Goal: Complete application form

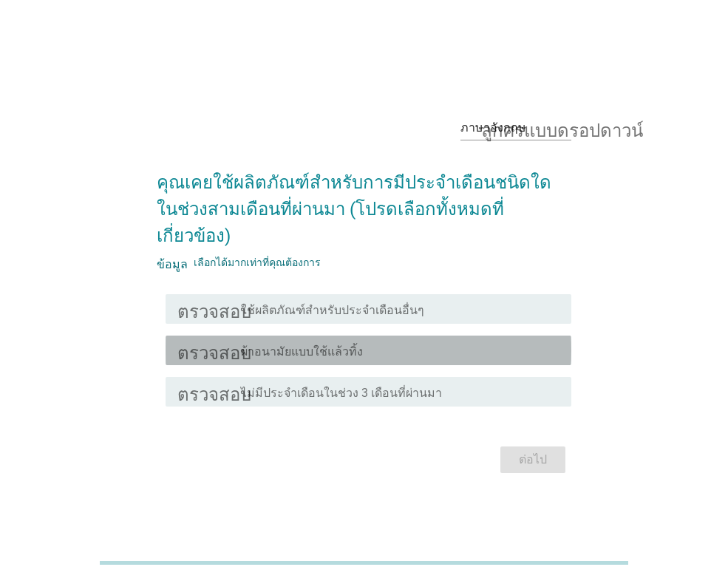
click at [316, 344] on font "ผ้าอนามัยแบบใช้แล้วทิ้ง" at bounding box center [302, 351] width 122 height 14
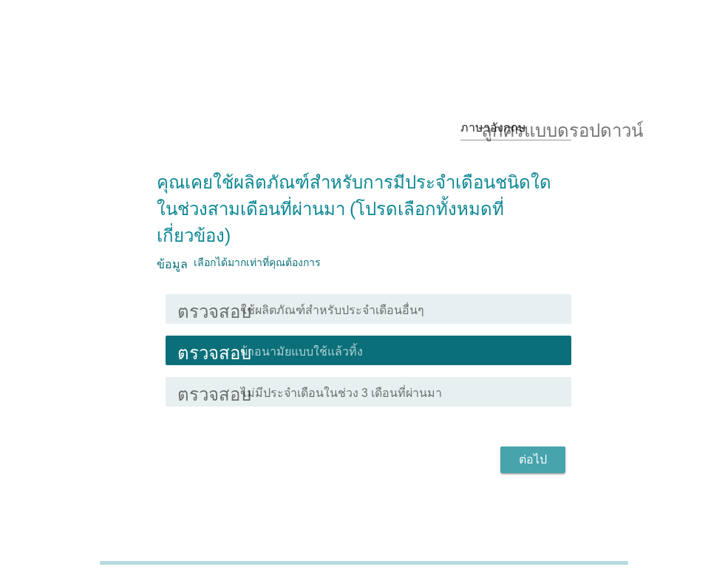
click at [538, 452] on font "ต่อไป" at bounding box center [533, 459] width 28 height 14
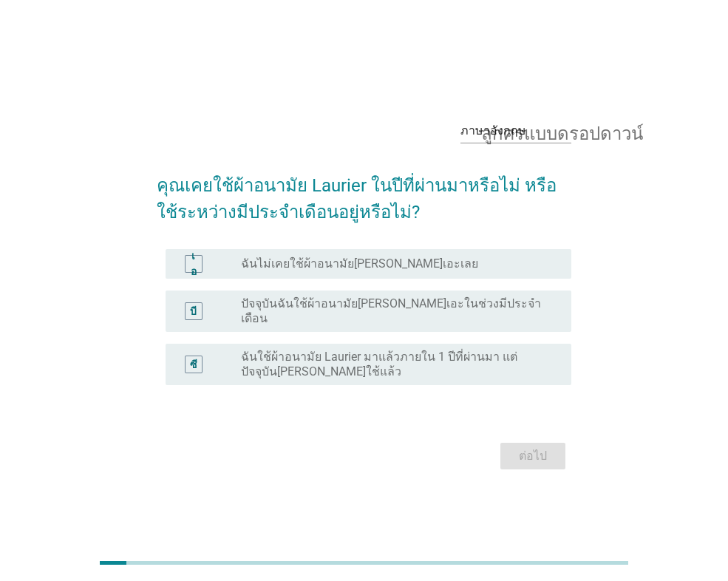
drag, startPoint x: 350, startPoint y: 307, endPoint x: 367, endPoint y: 316, distance: 18.2
click at [351, 307] on font "ปัจจุบันฉันใช้ผ้าอนามัย[PERSON_NAME]เอะในช่วงมีประจำเดือน" at bounding box center [391, 310] width 300 height 29
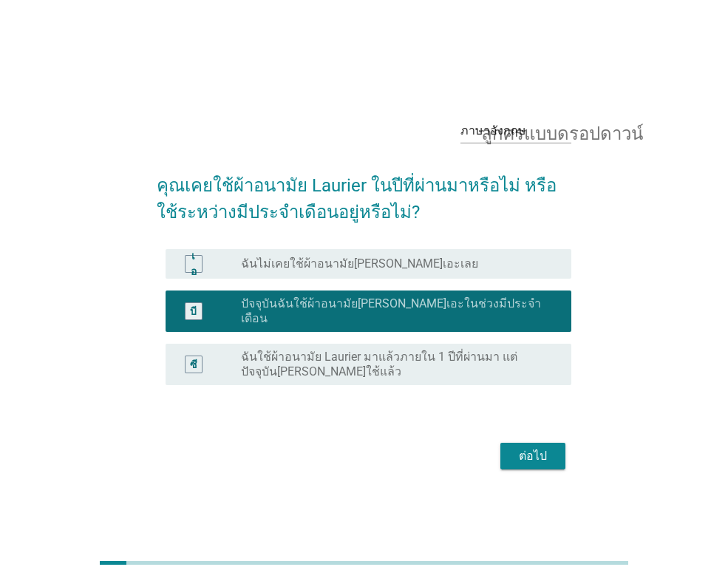
click at [524, 449] on font "ต่อไป" at bounding box center [533, 456] width 28 height 14
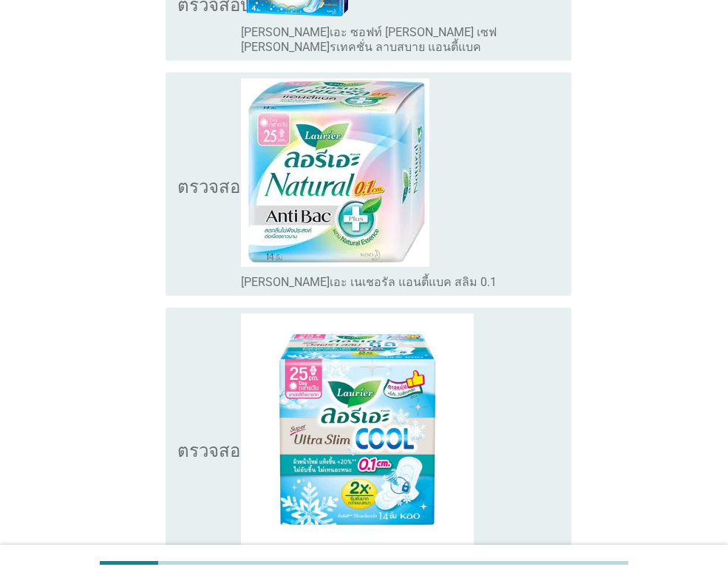
scroll to position [296, 0]
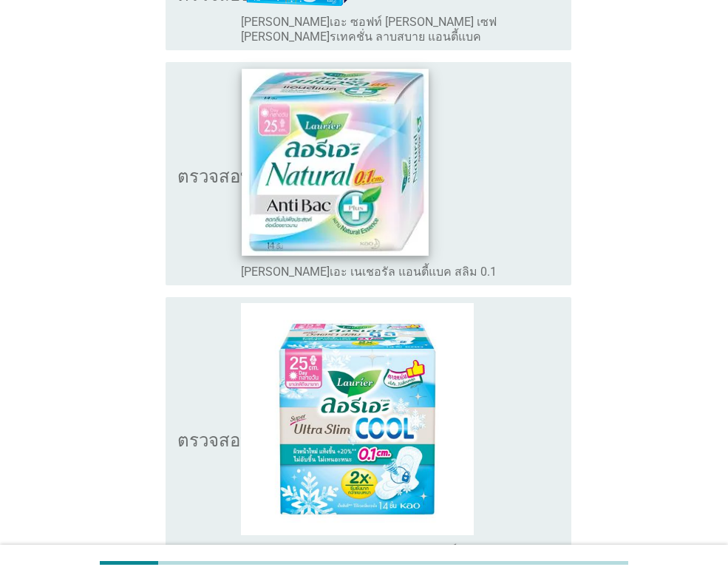
click at [344, 200] on img at bounding box center [335, 162] width 186 height 186
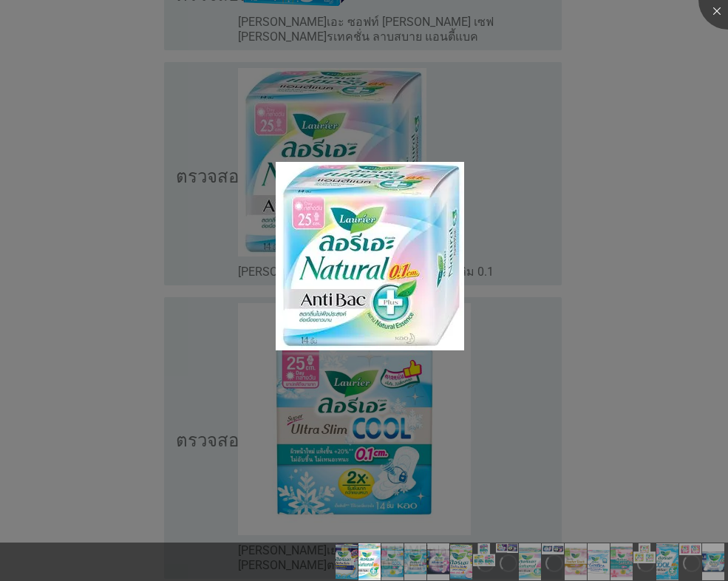
scroll to position [665, 0]
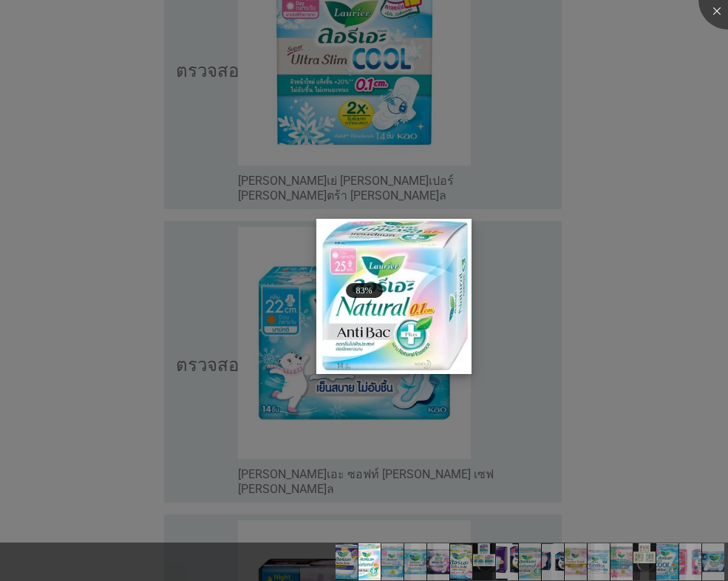
click at [451, 315] on img at bounding box center [394, 297] width 156 height 156
click at [429, 312] on img at bounding box center [394, 297] width 156 height 156
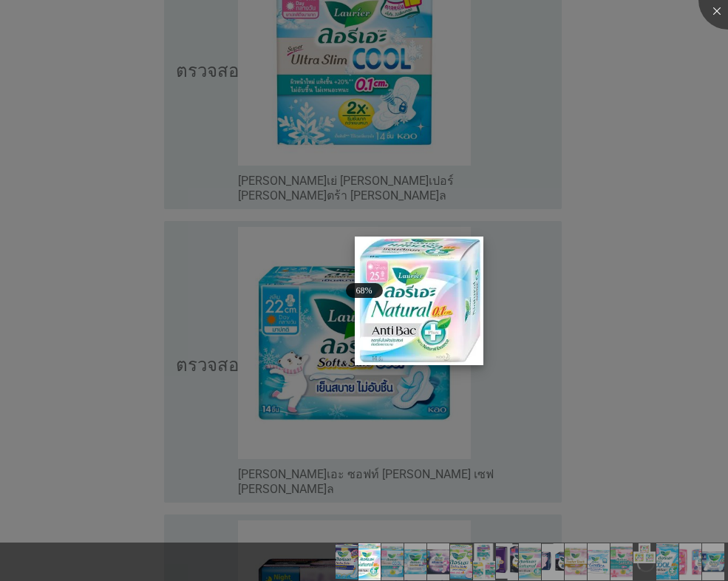
click at [452, 322] on img at bounding box center [419, 301] width 129 height 129
click at [304, 323] on div at bounding box center [364, 290] width 728 height 581
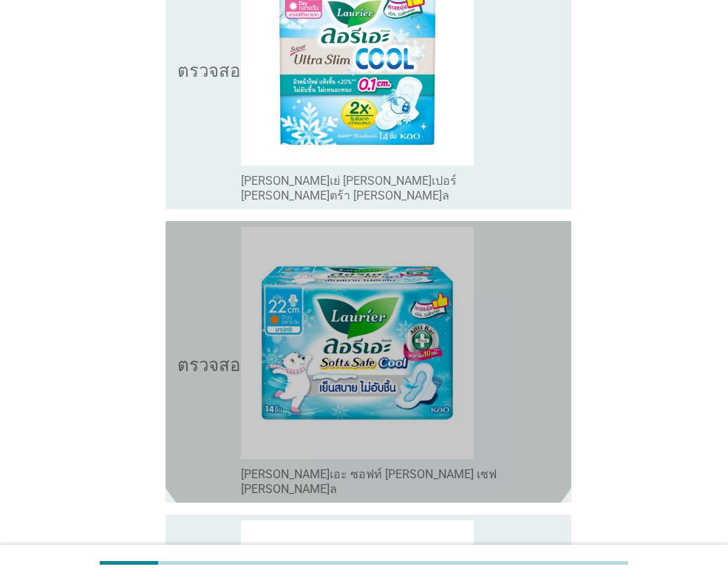
click at [304, 323] on img at bounding box center [357, 343] width 232 height 232
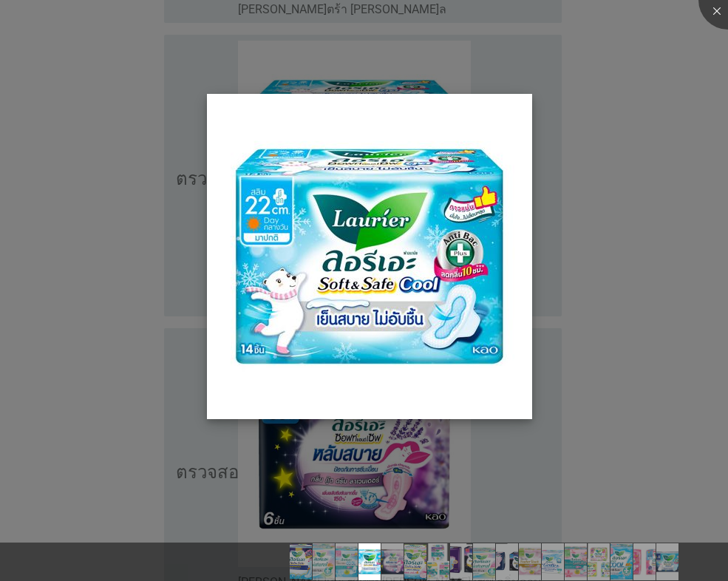
scroll to position [1035, 0]
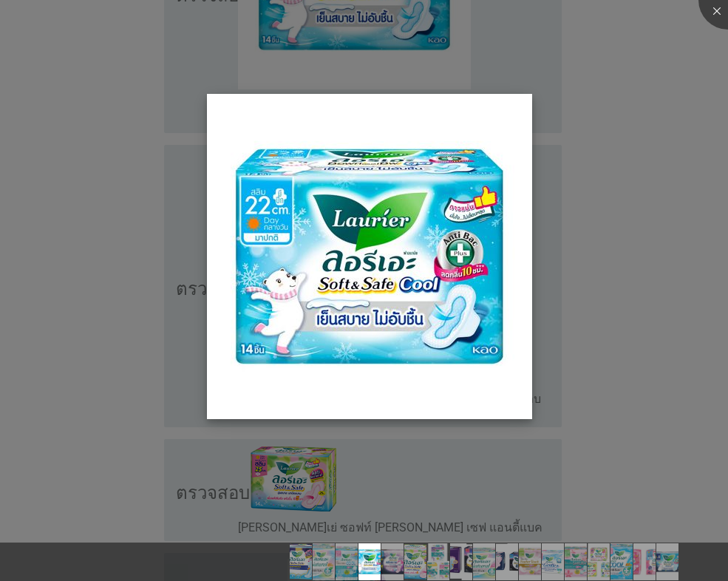
click at [447, 328] on img at bounding box center [369, 256] width 325 height 325
click at [673, 74] on div at bounding box center [364, 290] width 728 height 581
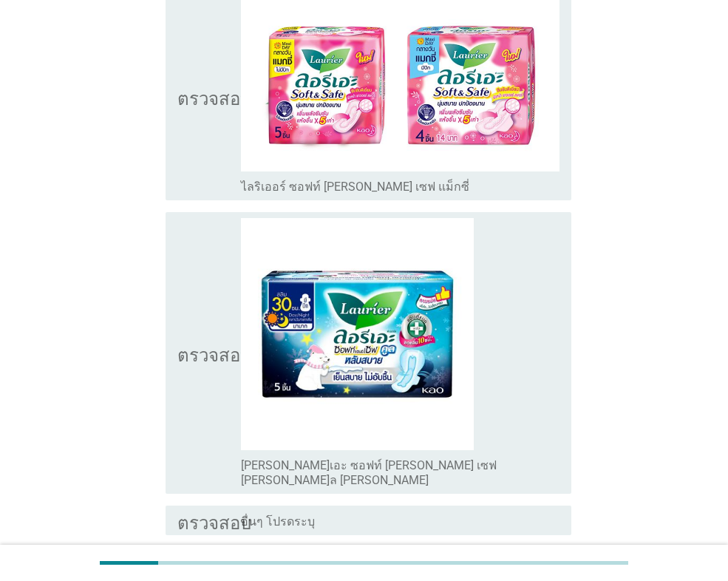
scroll to position [3695, 0]
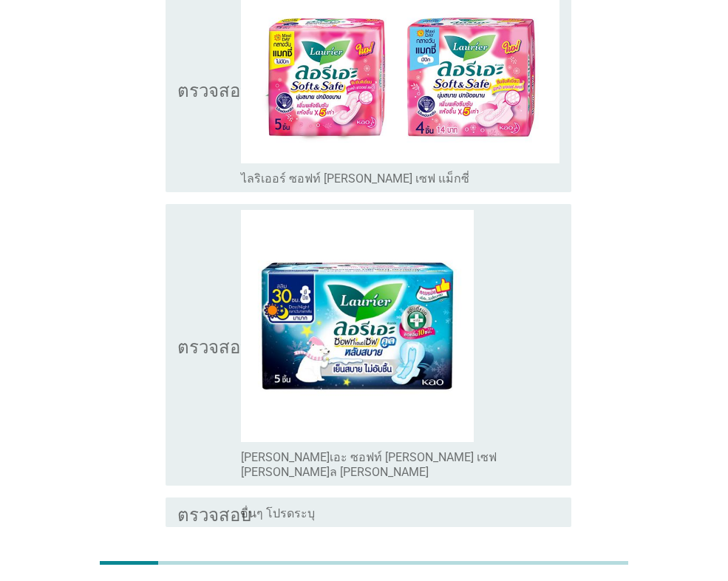
click at [542, 562] on div "ต่อไป" at bounding box center [364, 579] width 415 height 35
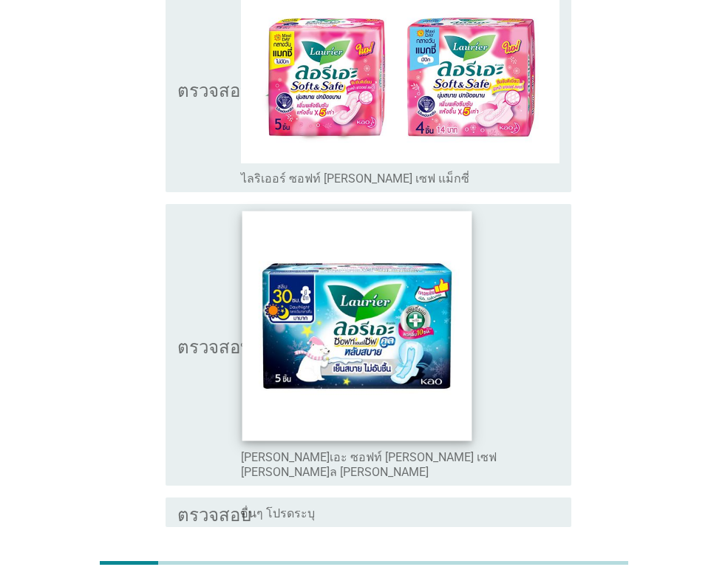
click at [270, 211] on img at bounding box center [357, 326] width 230 height 230
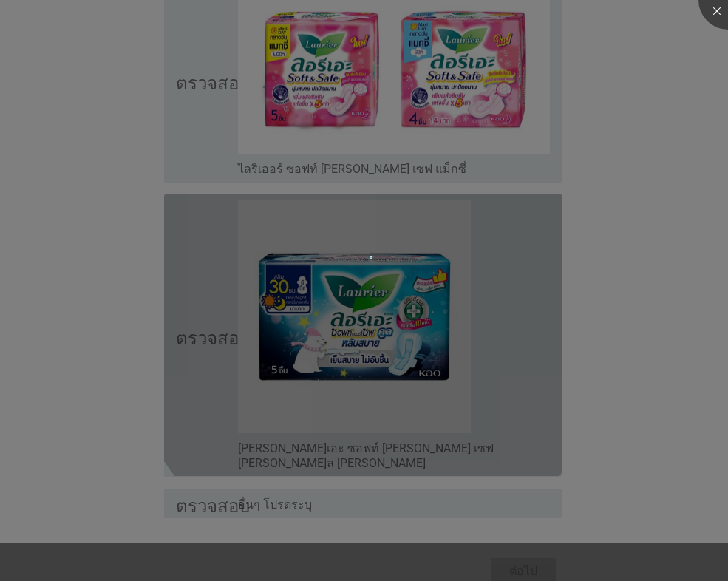
scroll to position [3650, 0]
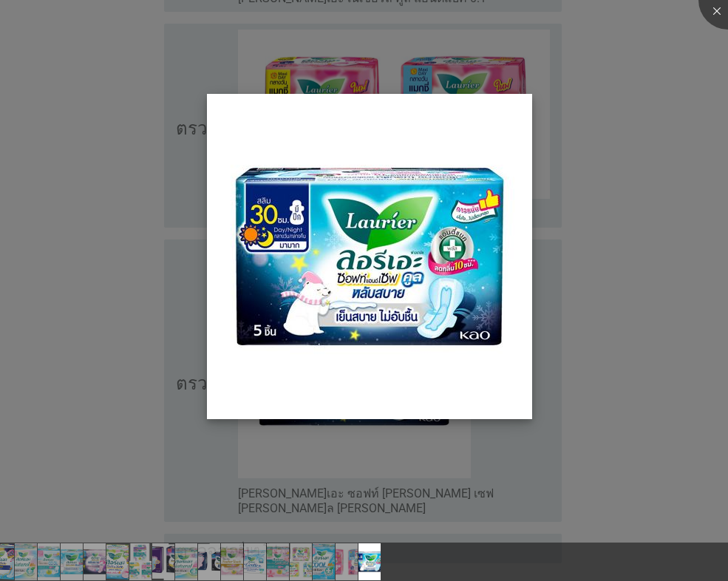
click at [438, 316] on img at bounding box center [369, 256] width 325 height 325
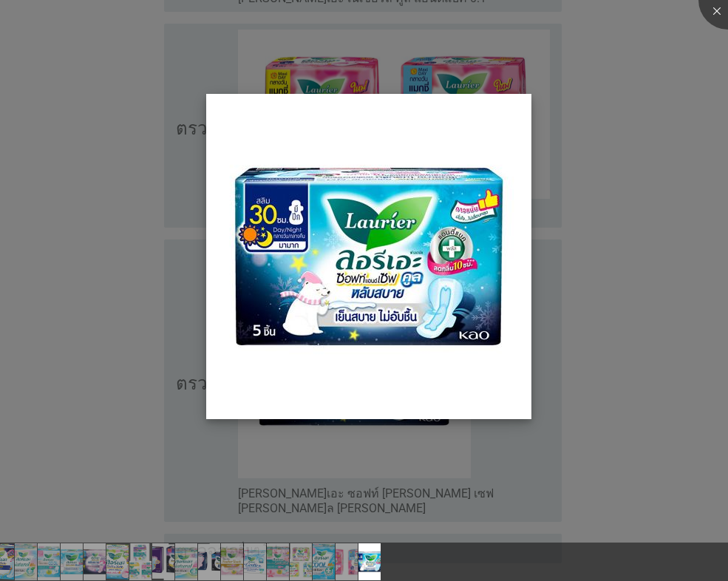
click at [432, 305] on img at bounding box center [368, 256] width 325 height 325
click at [521, 108] on img at bounding box center [368, 256] width 325 height 325
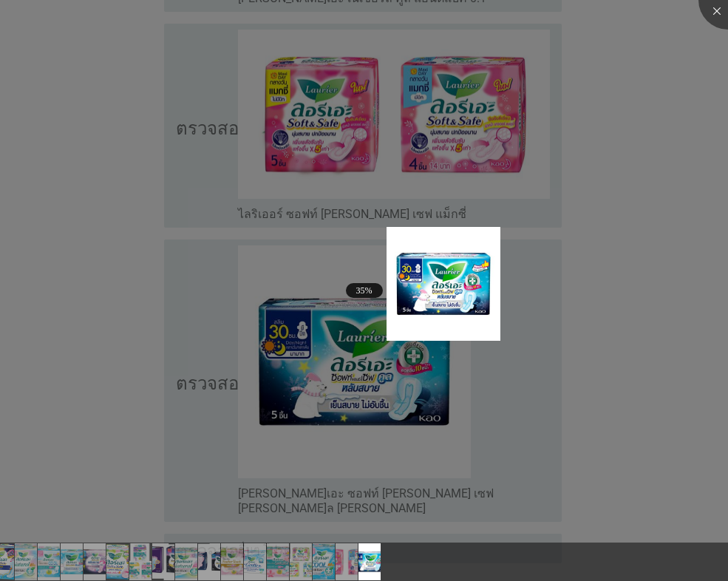
click at [656, 148] on div at bounding box center [364, 290] width 728 height 581
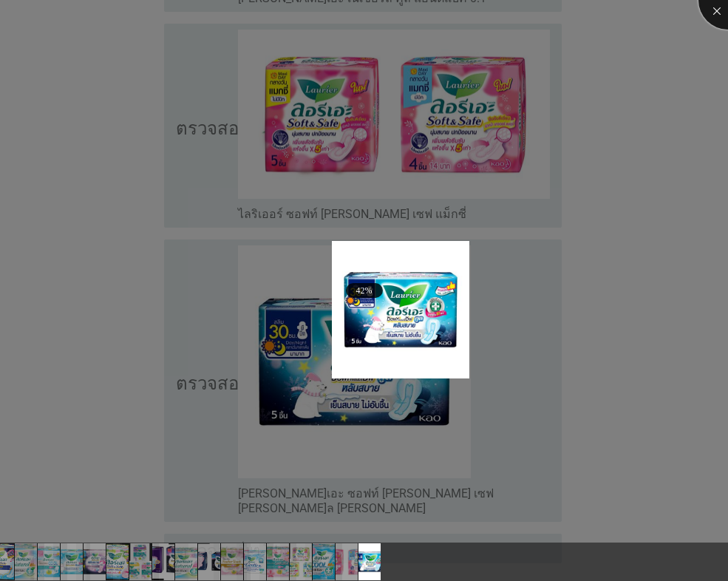
click at [714, 9] on div at bounding box center [727, -1] width 59 height 59
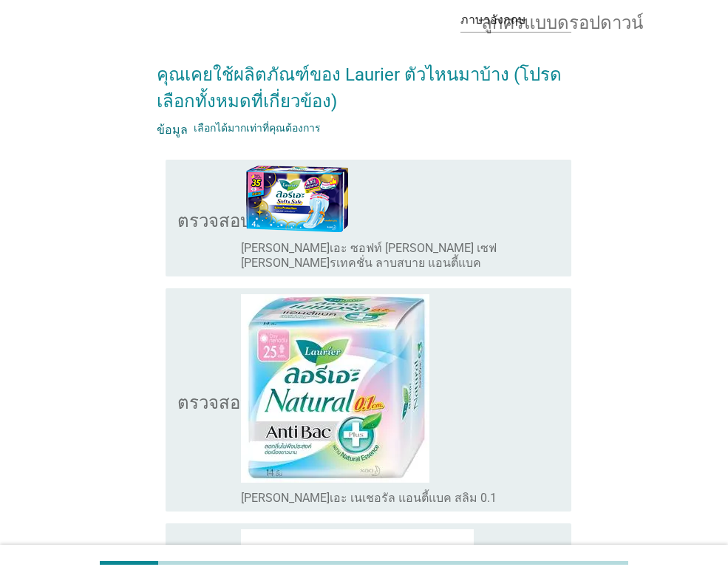
scroll to position [0, 0]
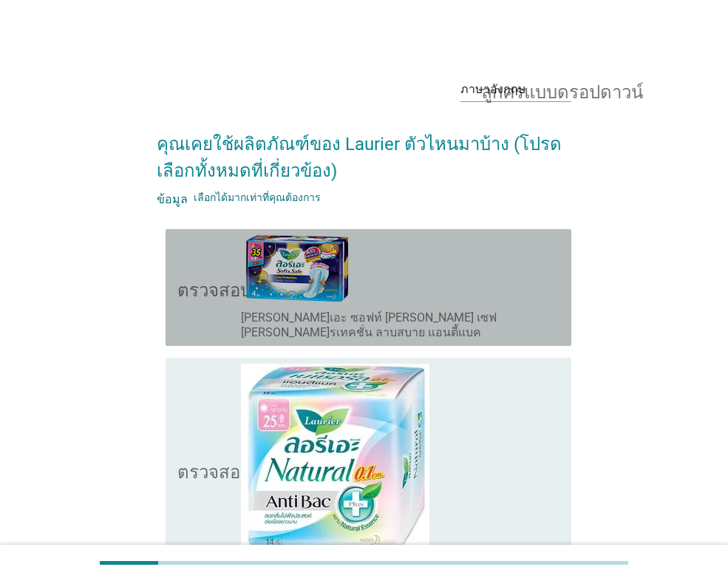
click at [213, 275] on icon "ตรวจสอบ" at bounding box center [214, 287] width 74 height 105
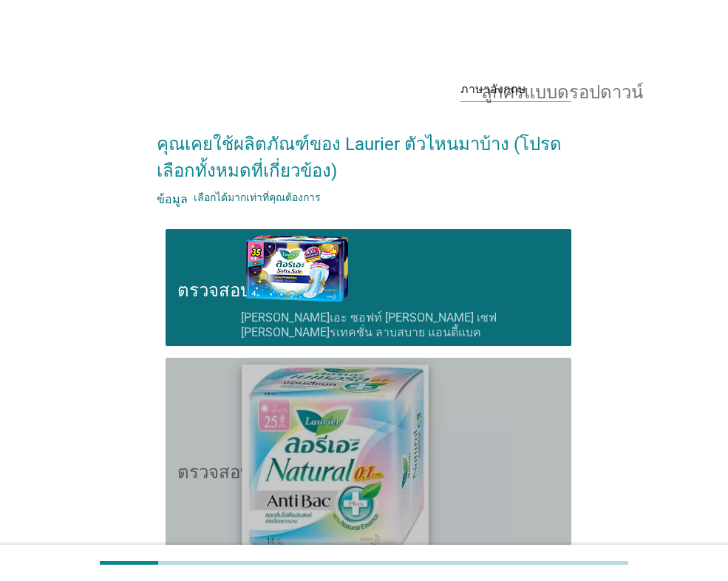
click at [313, 469] on img at bounding box center [335, 457] width 186 height 186
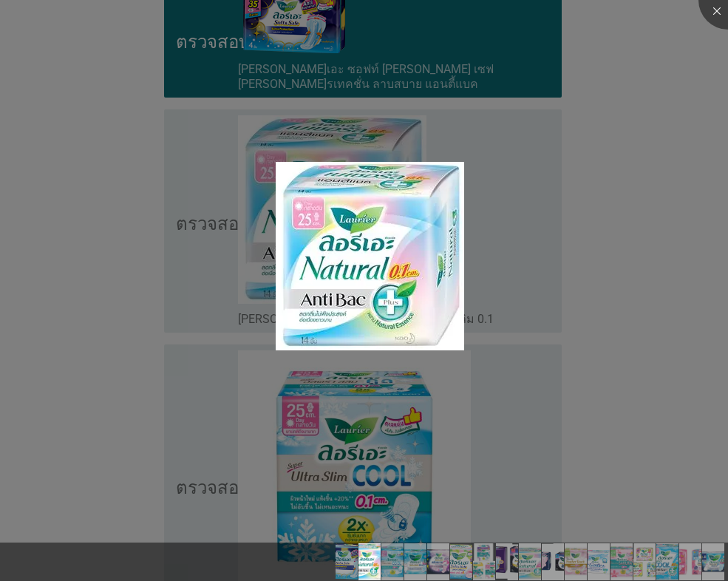
scroll to position [591, 0]
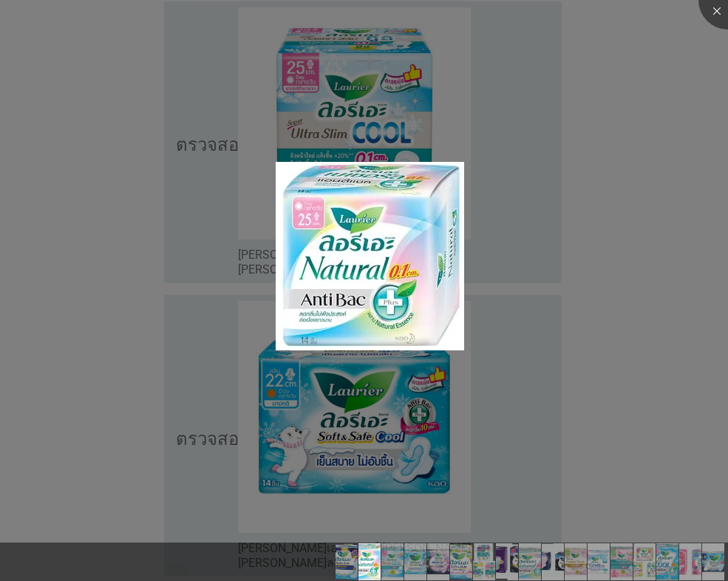
click at [367, 423] on div at bounding box center [364, 290] width 728 height 581
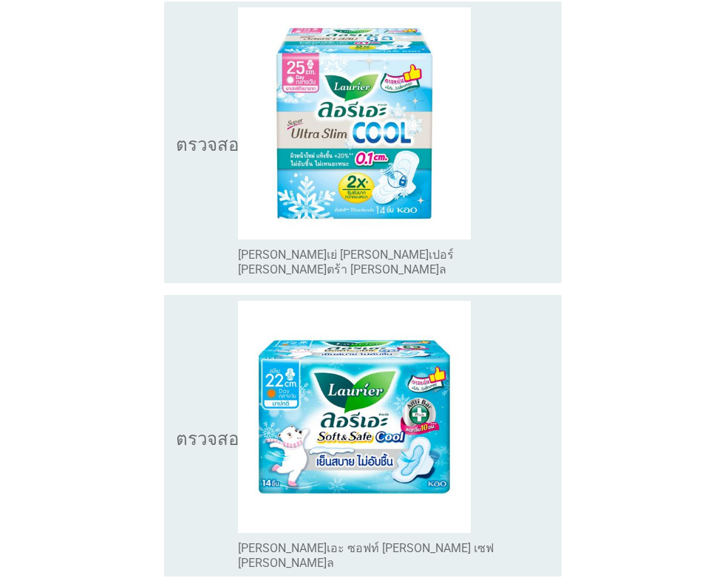
click at [402, 419] on div at bounding box center [364, 290] width 728 height 581
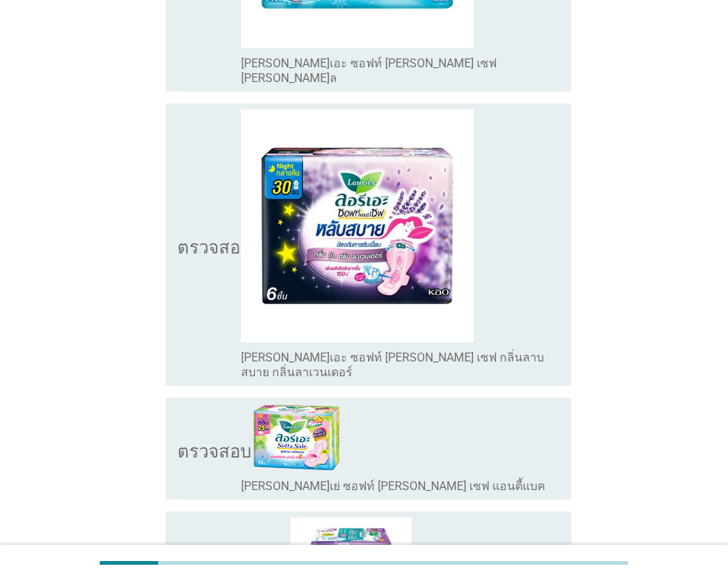
scroll to position [1109, 0]
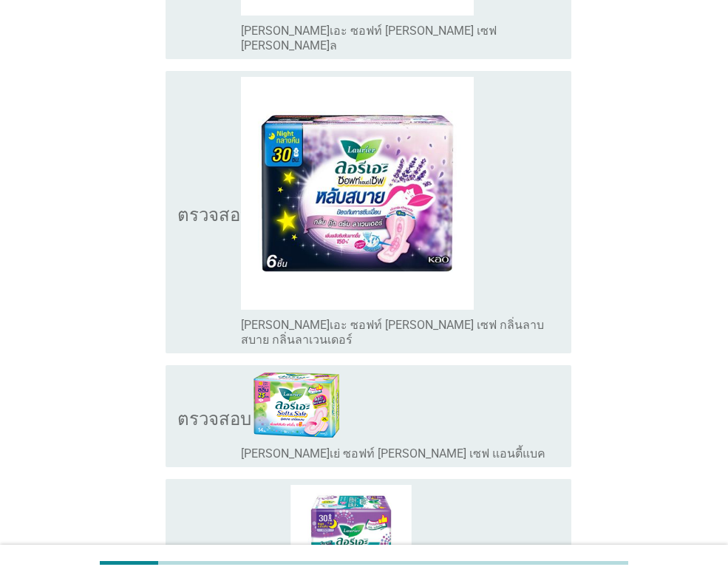
click at [356, 371] on div "โครงร่างกล่องกาเครื่องหมายว่าง [PERSON_NAME]เย่ ซอฟท์ [PERSON_NAME] เซฟ แอนตี้แ…" at bounding box center [400, 416] width 319 height 90
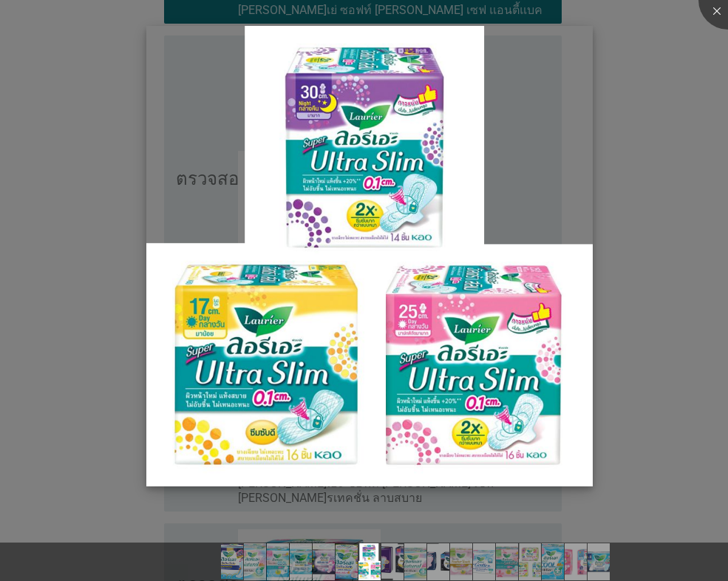
scroll to position [2069, 0]
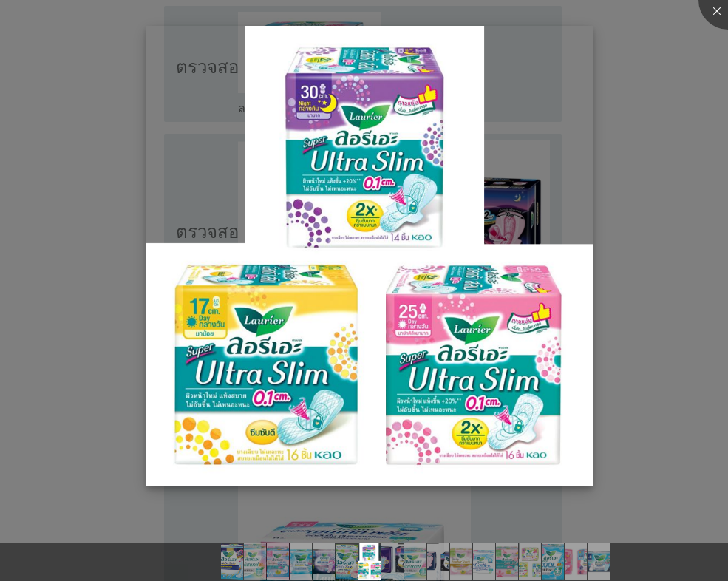
click at [440, 384] on img at bounding box center [369, 256] width 446 height 461
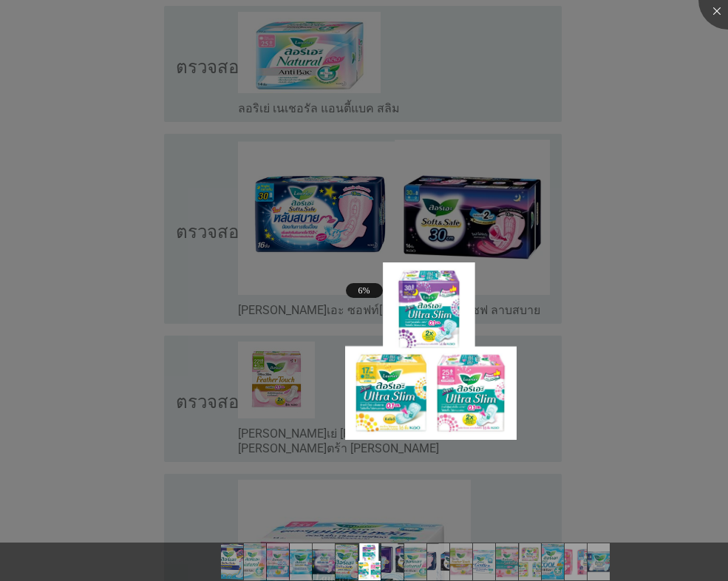
click at [228, 332] on div at bounding box center [364, 290] width 728 height 581
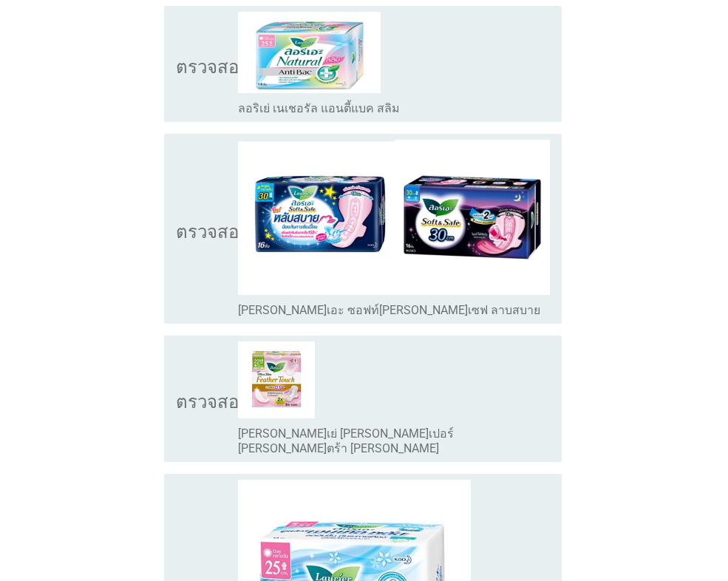
click at [266, 324] on div at bounding box center [364, 290] width 728 height 581
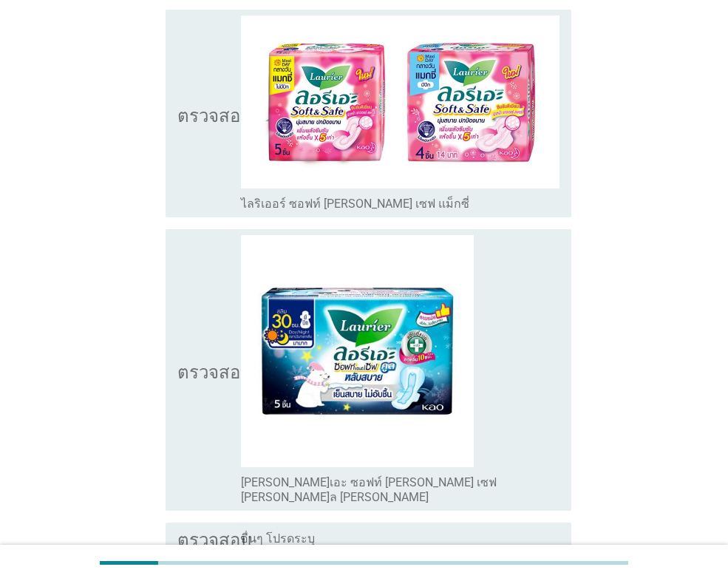
scroll to position [3695, 0]
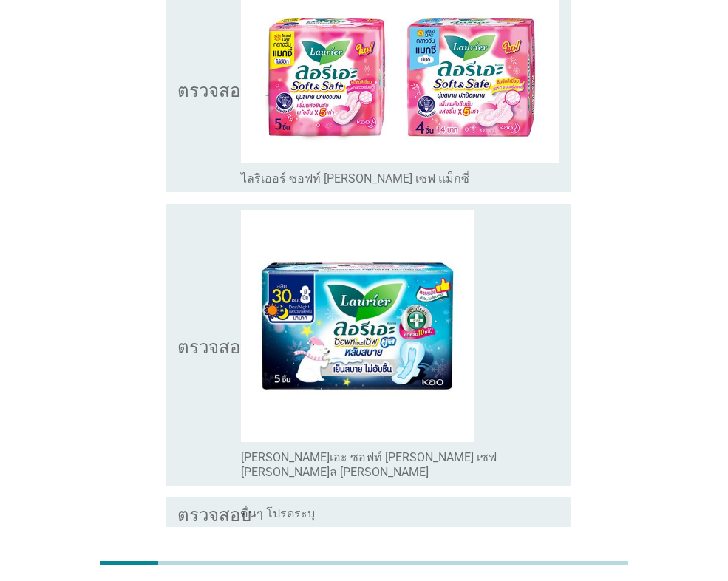
click at [542, 573] on font "ต่อไป" at bounding box center [533, 580] width 28 height 14
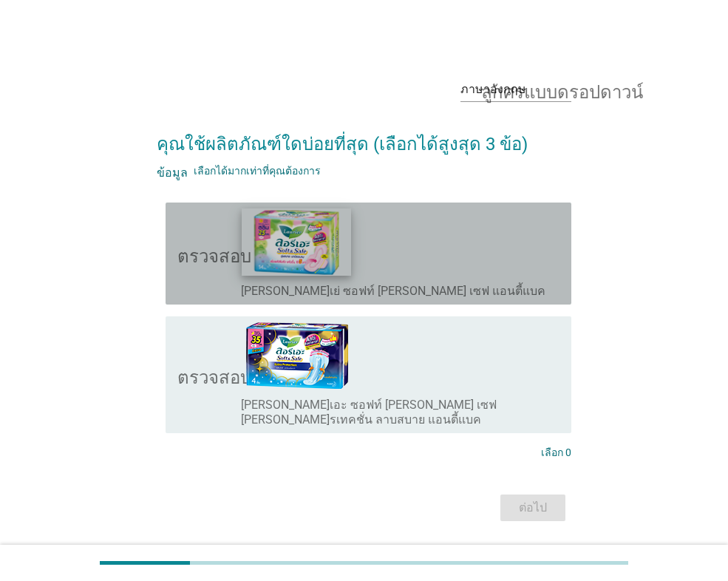
click at [319, 254] on img at bounding box center [297, 241] width 110 height 67
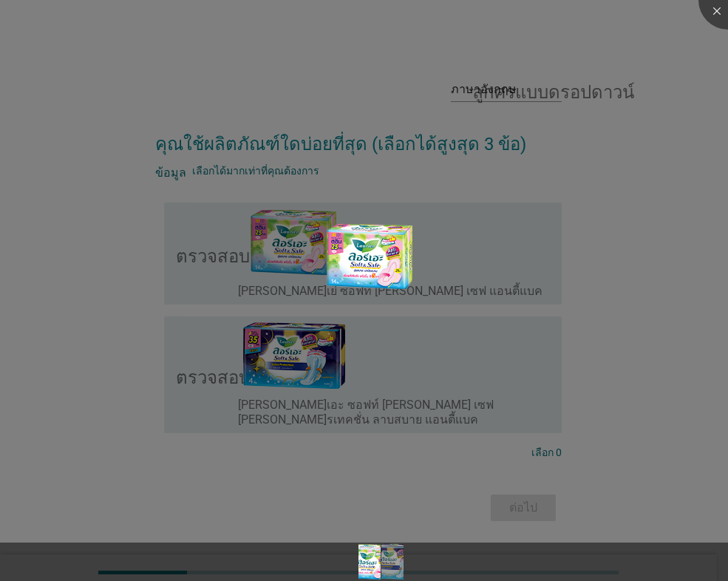
click at [471, 250] on div at bounding box center [364, 290] width 728 height 581
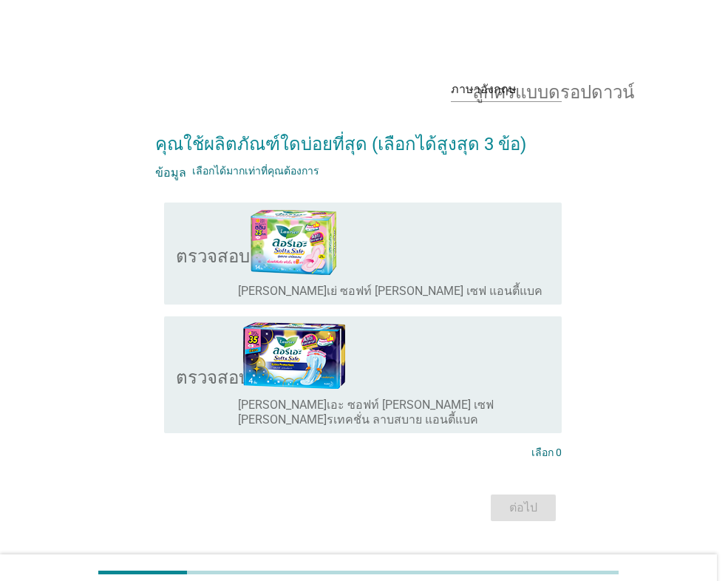
click at [418, 352] on div at bounding box center [364, 290] width 728 height 581
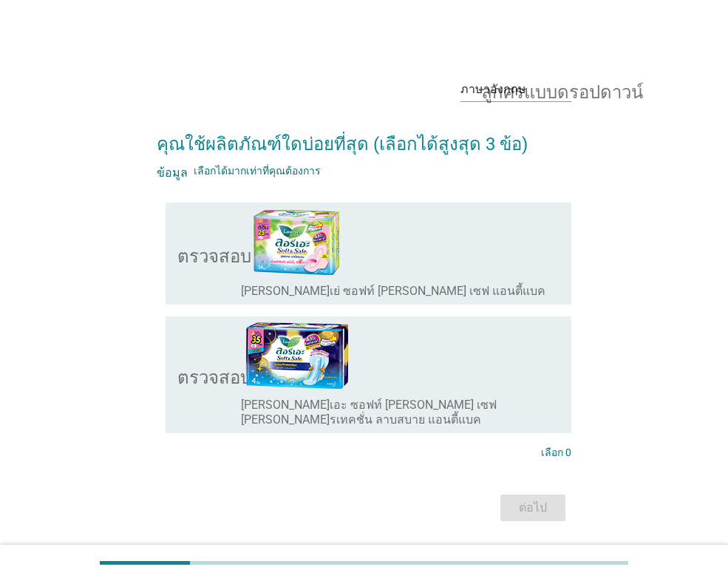
click at [390, 251] on div "โครงร่างกล่องกาเครื่องหมายว่าง [PERSON_NAME]เย่ ซอฟท์ [PERSON_NAME] เซฟ แอนตี้แ…" at bounding box center [400, 253] width 319 height 90
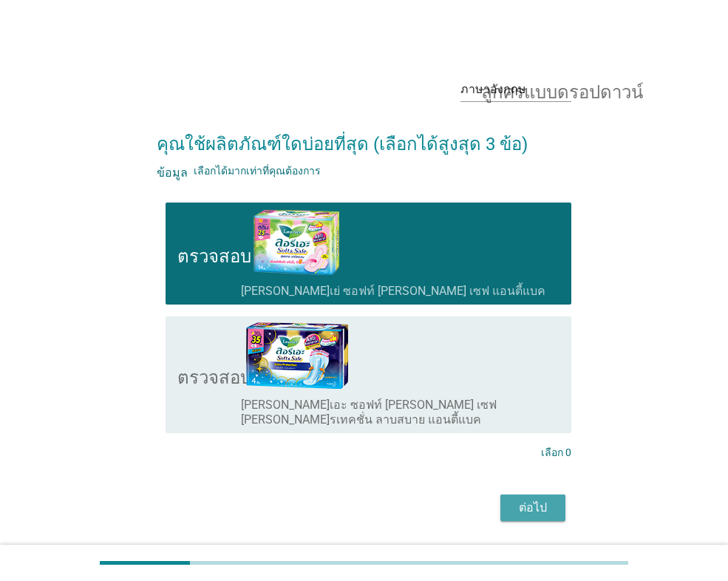
click at [541, 501] on font "ต่อไป" at bounding box center [533, 507] width 28 height 14
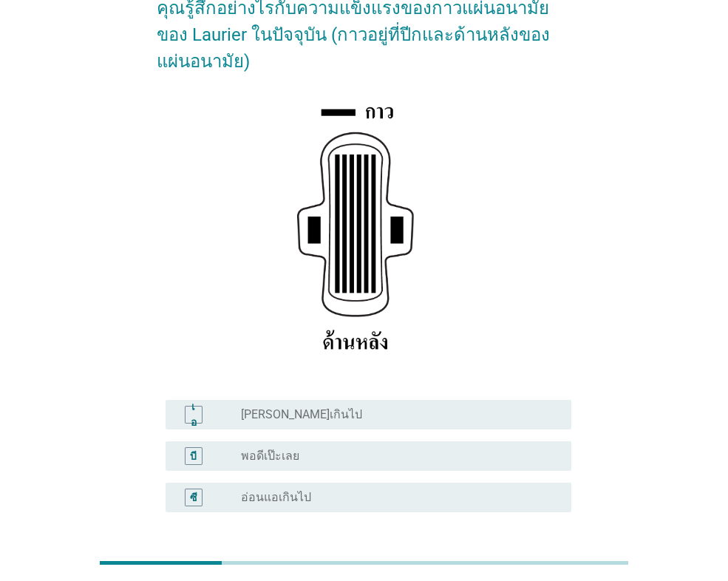
scroll to position [258, 0]
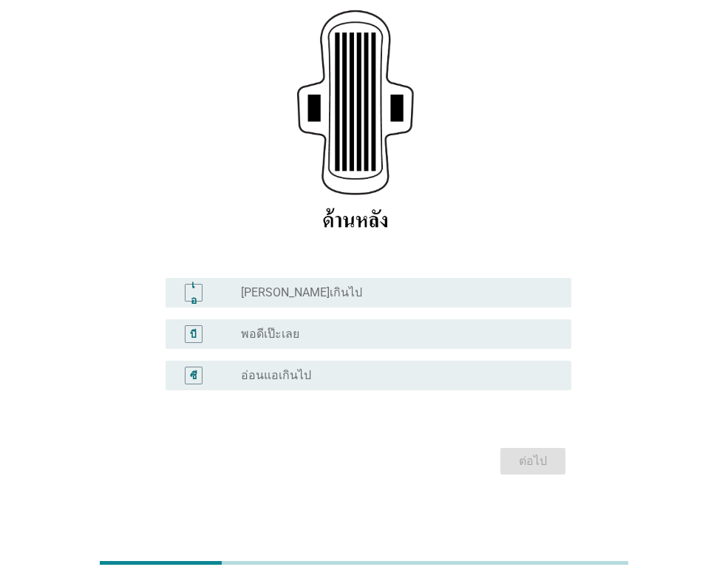
click at [312, 290] on font "[PERSON_NAME]เกินไป" at bounding box center [301, 292] width 121 height 14
click at [538, 468] on font "ต่อไป" at bounding box center [533, 461] width 28 height 14
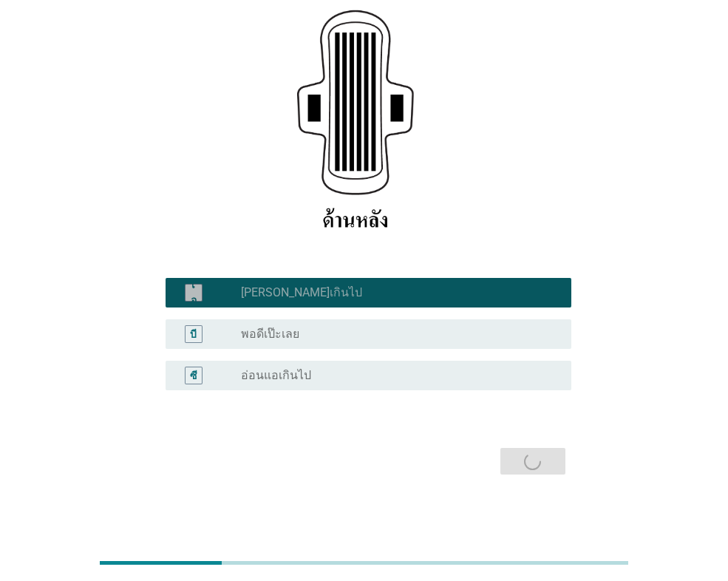
click at [364, 324] on div "บี ปุ่มวิทยุ[PERSON_NAME]เลือก พอดีเป๊ะเลย" at bounding box center [369, 334] width 406 height 30
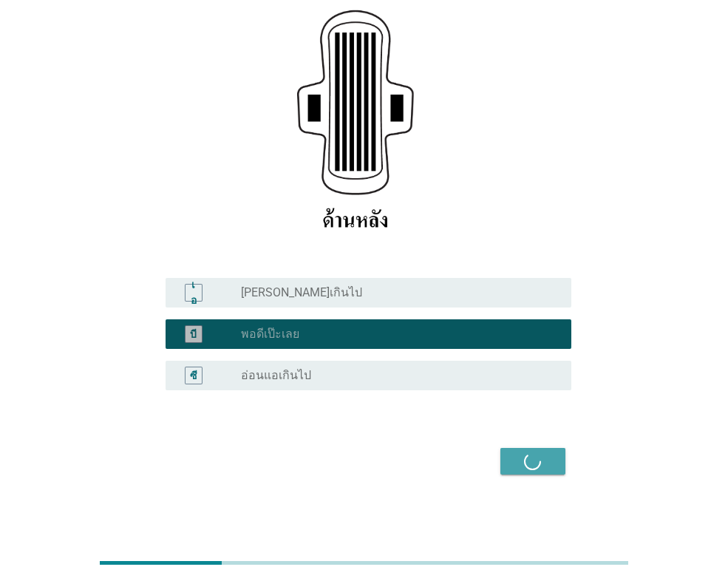
scroll to position [0, 0]
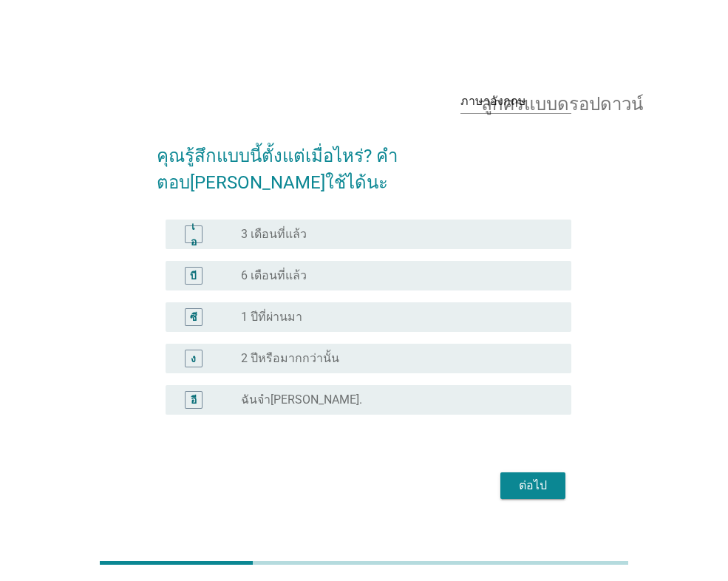
click at [410, 361] on div "ง ปุ่มวิทยุ[PERSON_NAME]เลือก 2 ปีหรือมากกว่านั้น" at bounding box center [364, 358] width 415 height 41
click at [364, 310] on div "ปุ่มวิทยุ[PERSON_NAME]เลือก 1 ปีที่ผ่านมา" at bounding box center [394, 317] width 307 height 15
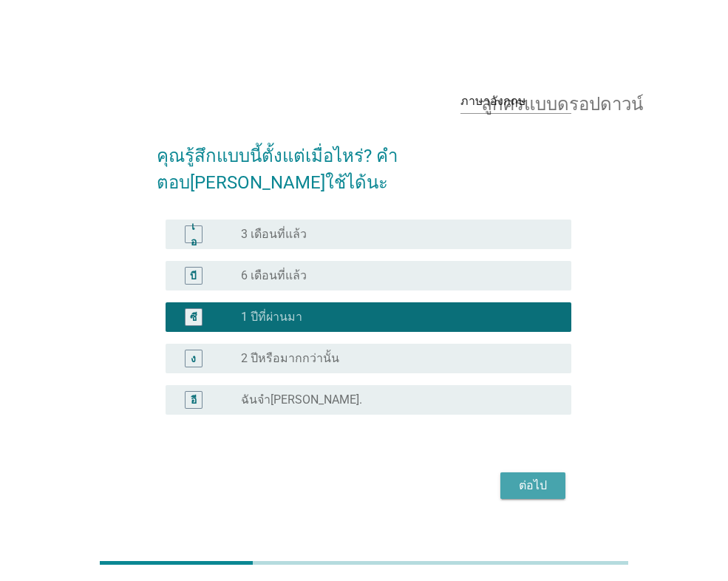
click at [531, 478] on font "ต่อไป" at bounding box center [533, 485] width 28 height 14
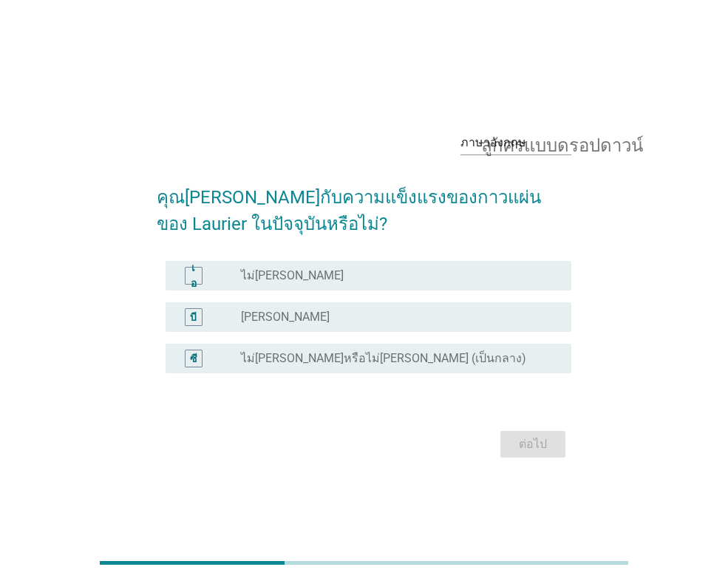
click at [351, 327] on div "บี ปุ่มวิทยุ[PERSON_NAME]เลือก [PERSON_NAME]" at bounding box center [369, 317] width 406 height 30
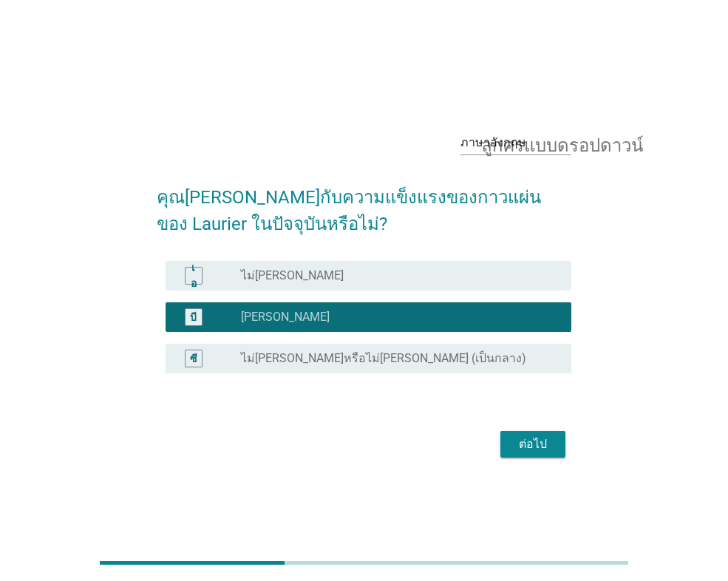
click at [552, 451] on div "ต่อไป" at bounding box center [532, 444] width 41 height 18
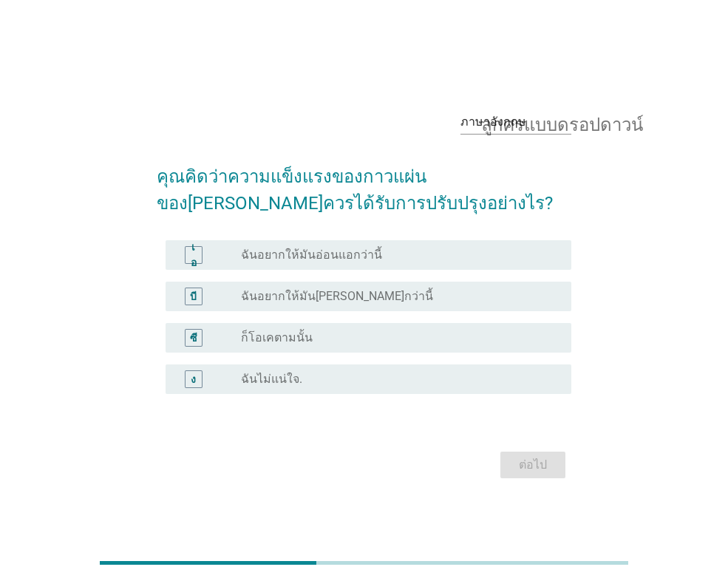
click at [327, 292] on font "ฉันอยากให้มัน[PERSON_NAME]กว่านี้" at bounding box center [337, 296] width 192 height 14
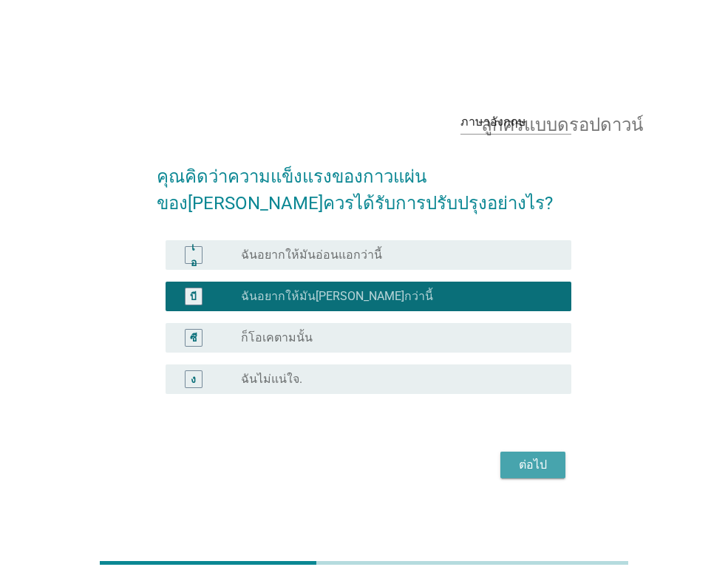
click at [533, 465] on font "ต่อไป" at bounding box center [533, 464] width 28 height 14
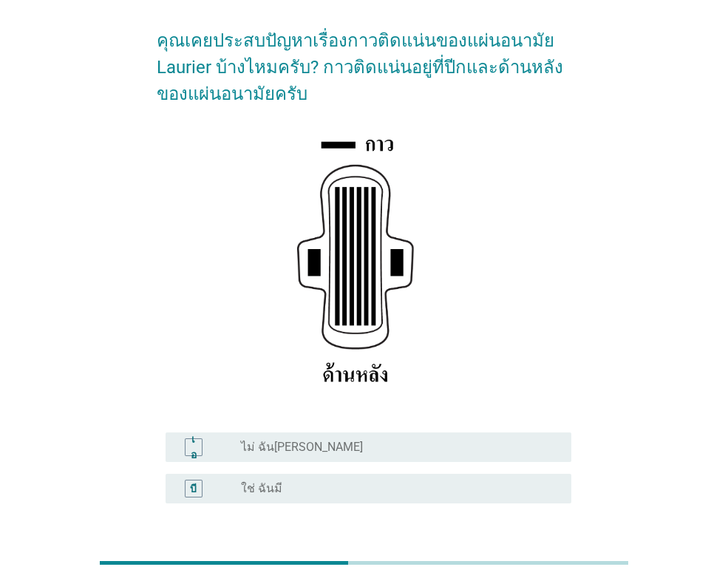
scroll to position [217, 0]
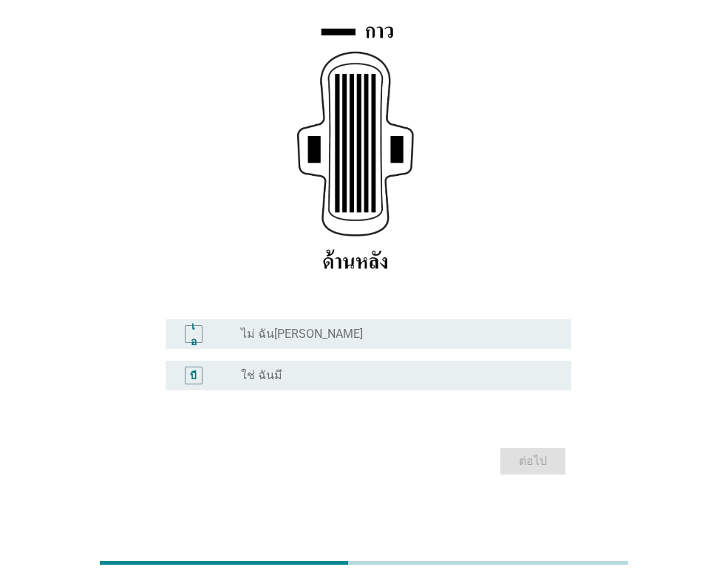
click at [330, 364] on div "บี ปุ่มวิทยุ[PERSON_NAME]เลือก ใช่ ฉันมี" at bounding box center [369, 376] width 406 height 30
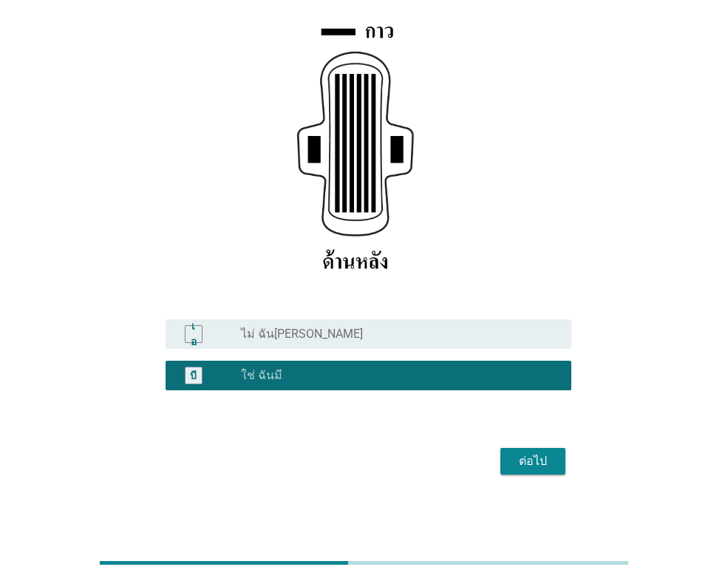
click at [530, 449] on button "ต่อไป" at bounding box center [532, 461] width 65 height 27
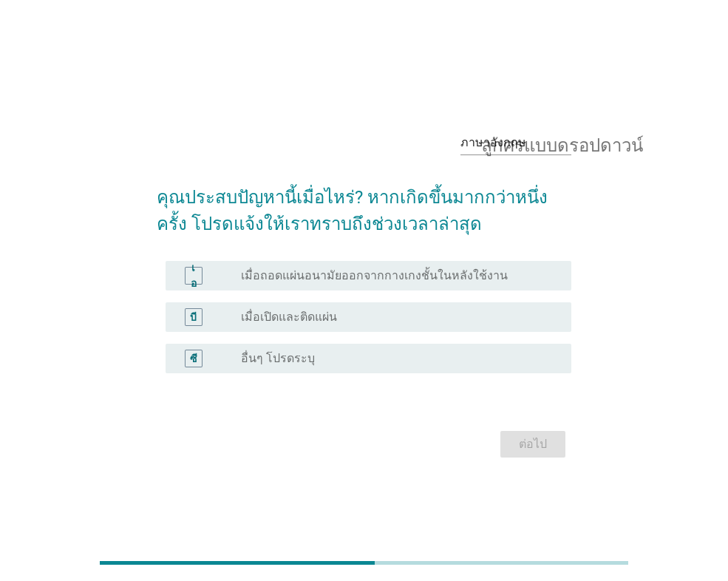
click at [345, 316] on div "ปุ่มวิทยุ[PERSON_NAME]เลือก เมื่อเปิดและติดแผ่น" at bounding box center [394, 317] width 307 height 15
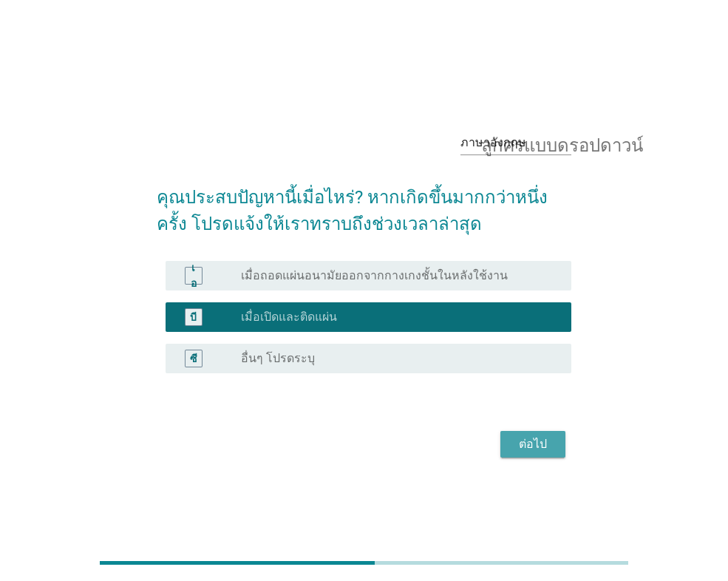
click at [540, 444] on font "ต่อไป" at bounding box center [533, 444] width 28 height 14
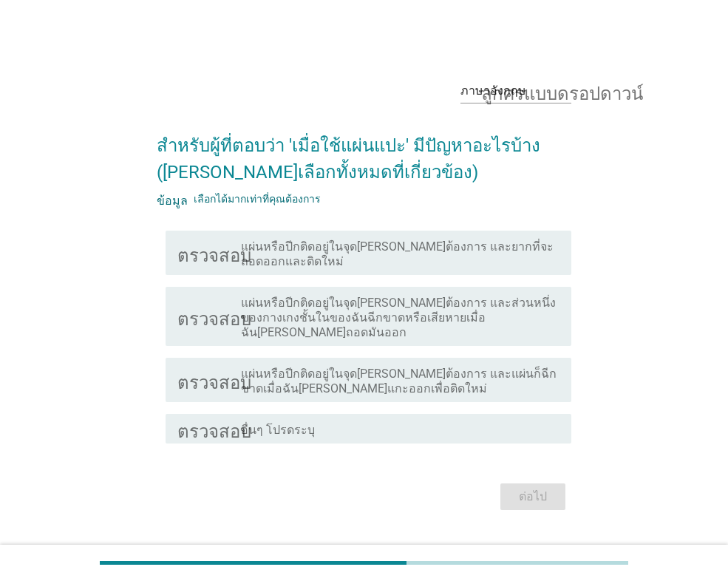
click at [346, 295] on div "ตรวจสอบ โครงร่างกล่องกาเครื่องหมายว่าง แผ่นหรือปีกติดอยู่ในจุด[PERSON_NAME]ต้อง…" at bounding box center [369, 316] width 406 height 59
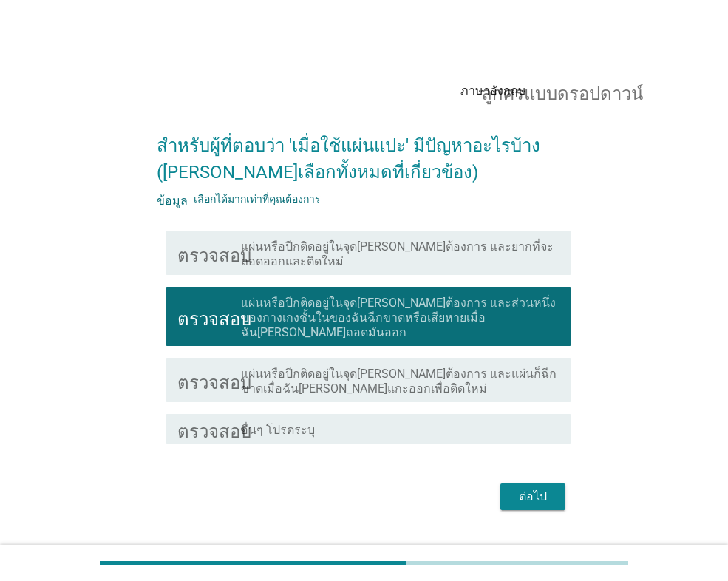
click at [518, 494] on div "ต่อไป" at bounding box center [532, 497] width 41 height 18
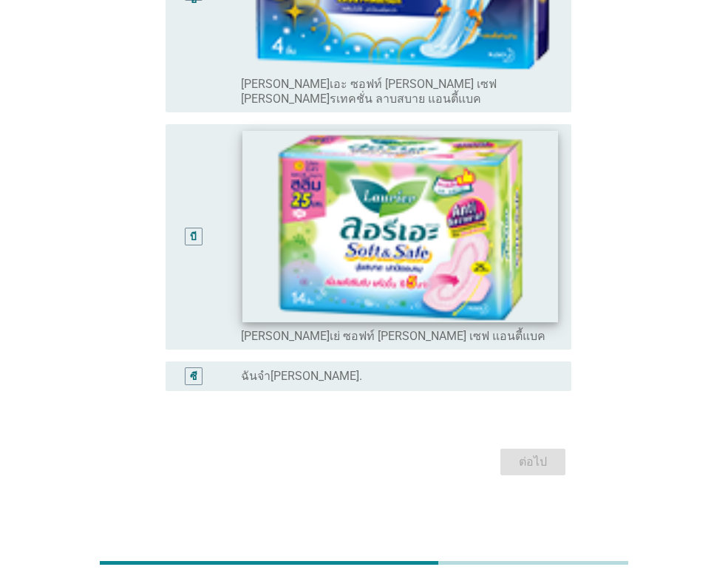
click at [387, 236] on img at bounding box center [399, 226] width 315 height 191
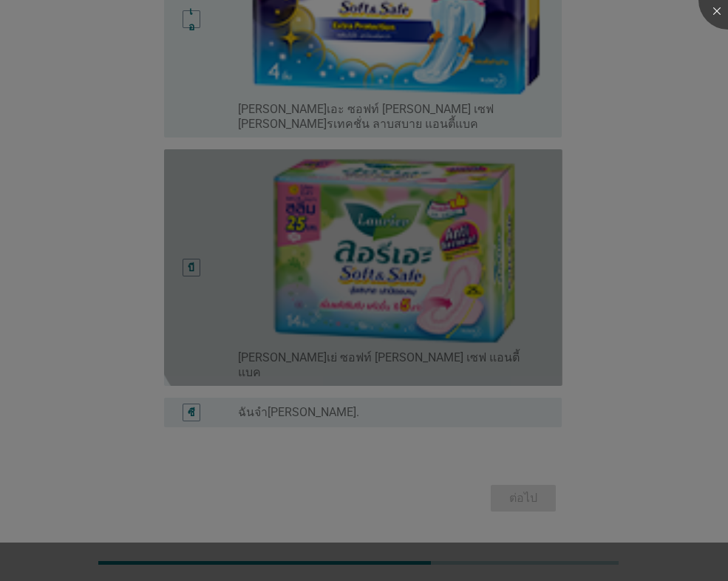
scroll to position [265, 0]
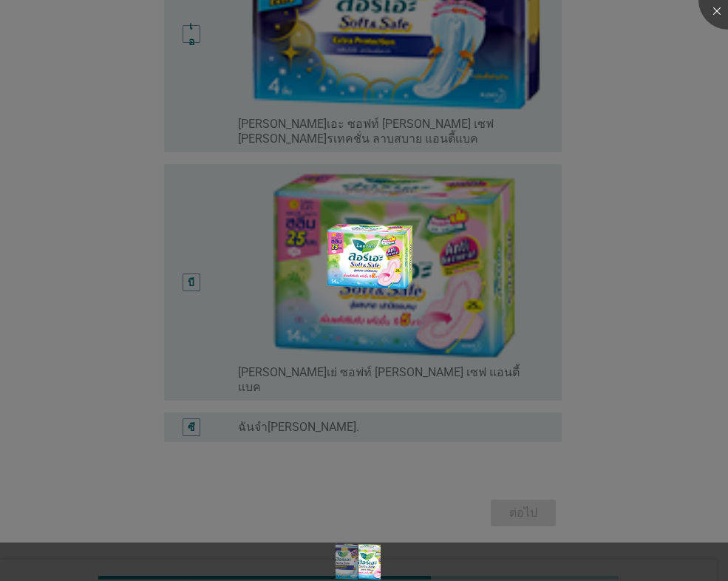
click at [493, 299] on div at bounding box center [364, 290] width 728 height 581
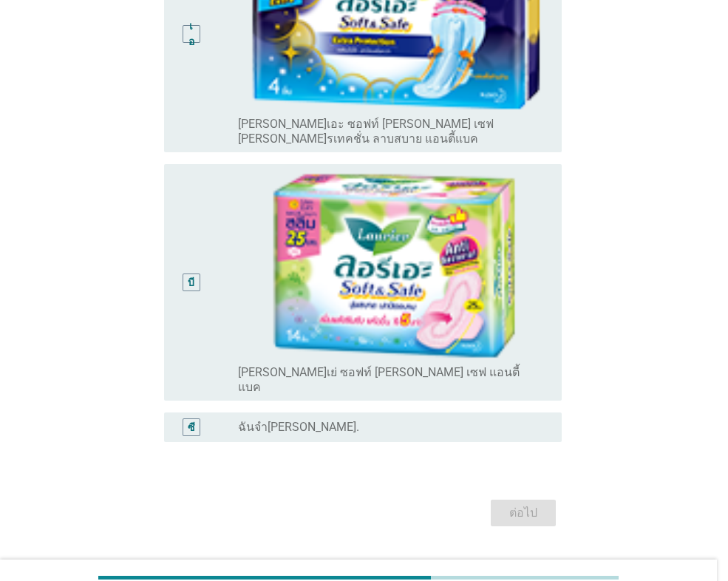
click at [306, 87] on div at bounding box center [364, 290] width 728 height 581
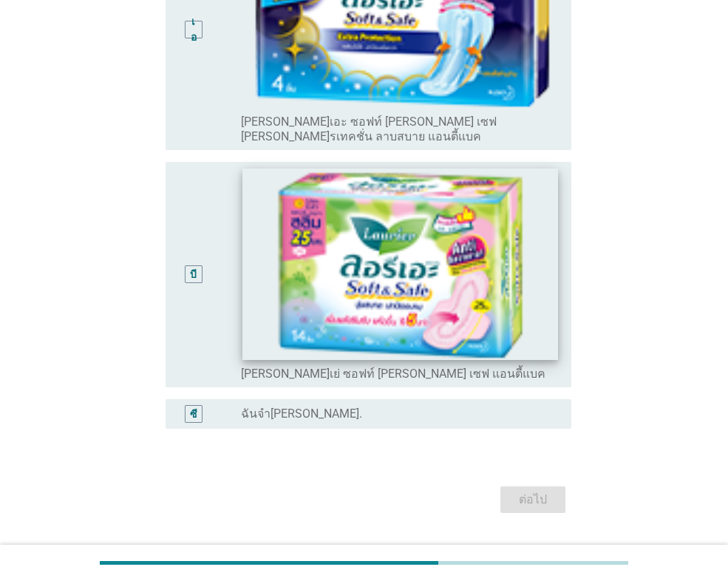
scroll to position [309, 0]
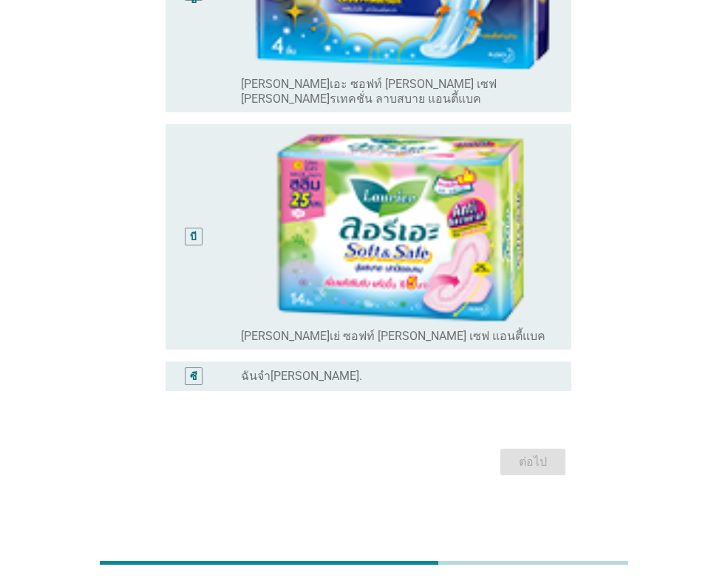
click at [543, 463] on div "ต่อไป" at bounding box center [364, 461] width 415 height 35
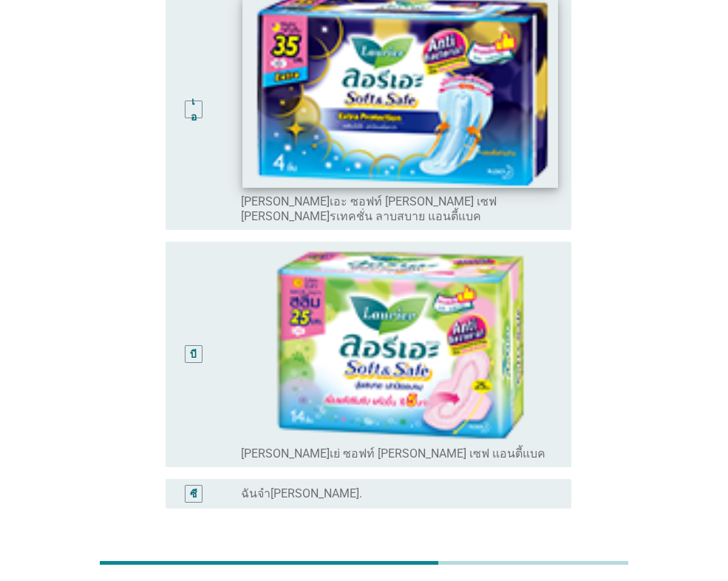
scroll to position [13, 0]
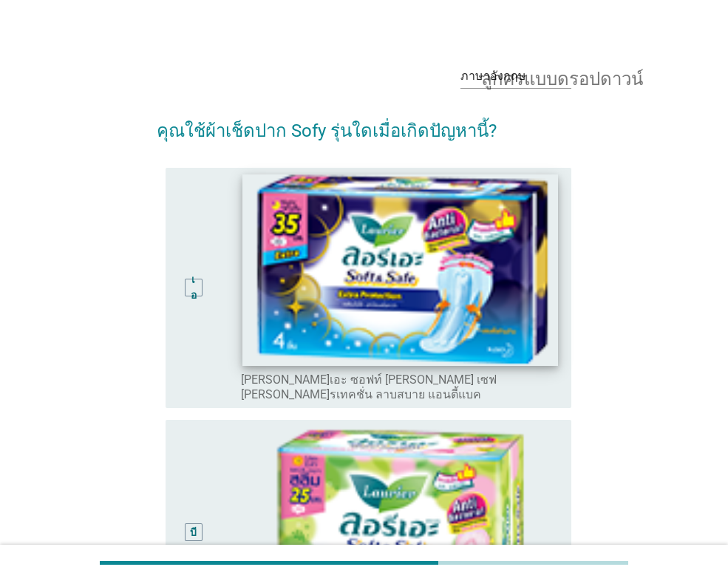
click at [307, 252] on img at bounding box center [399, 269] width 315 height 191
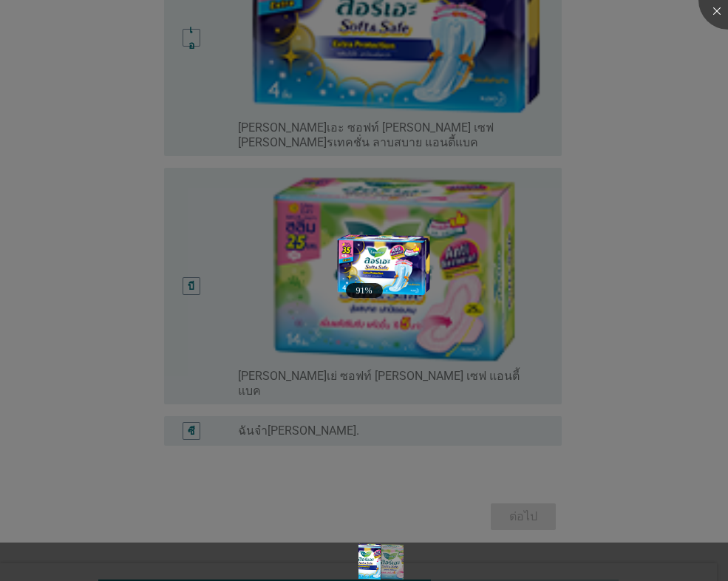
scroll to position [265, 0]
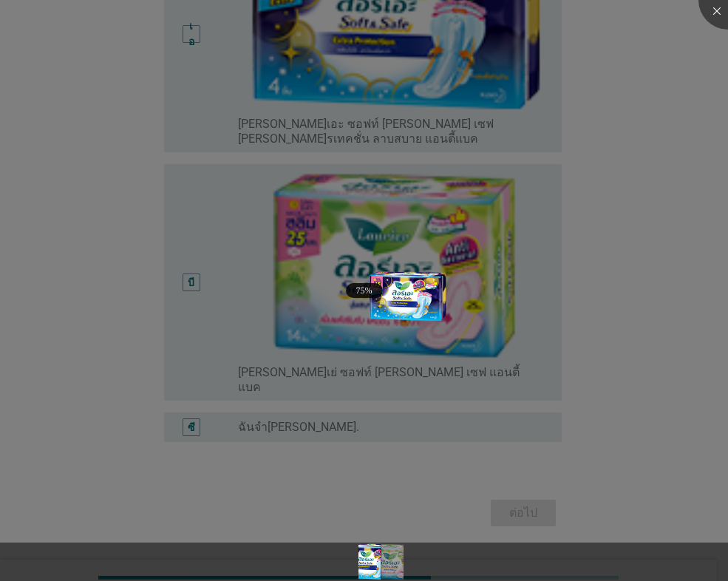
click at [531, 493] on div at bounding box center [364, 290] width 728 height 581
click at [417, 238] on div at bounding box center [364, 290] width 728 height 581
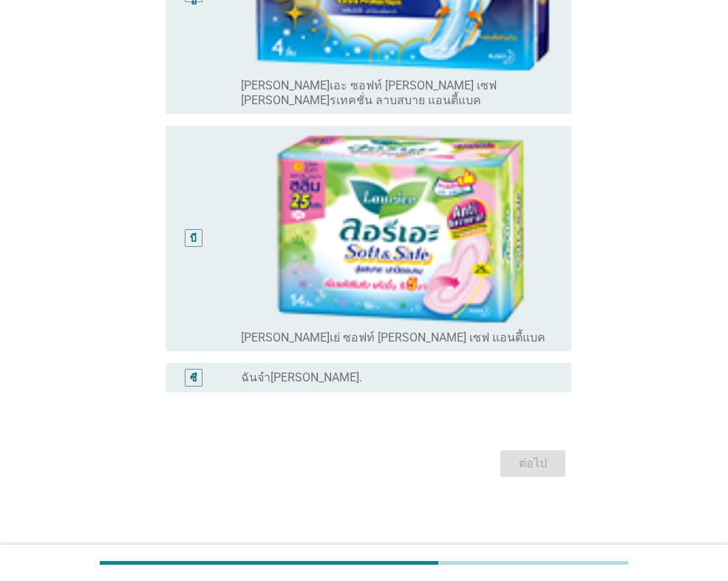
scroll to position [309, 0]
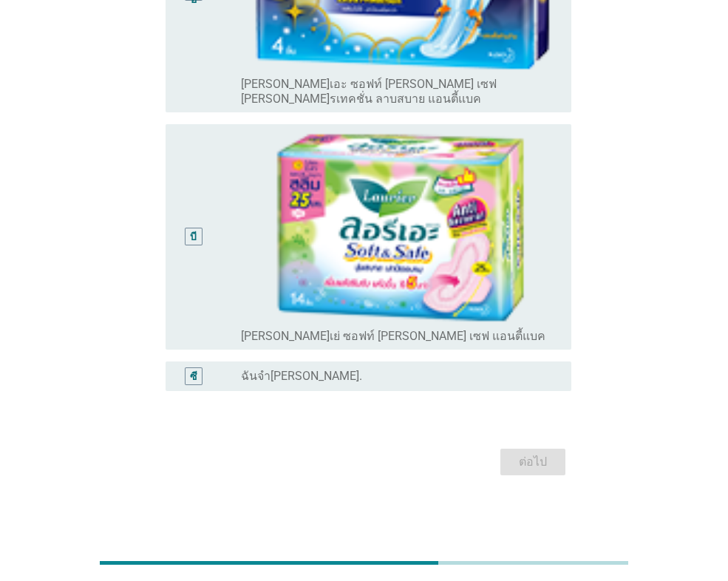
click at [266, 377] on font "ฉันจำ[PERSON_NAME]." at bounding box center [301, 376] width 121 height 14
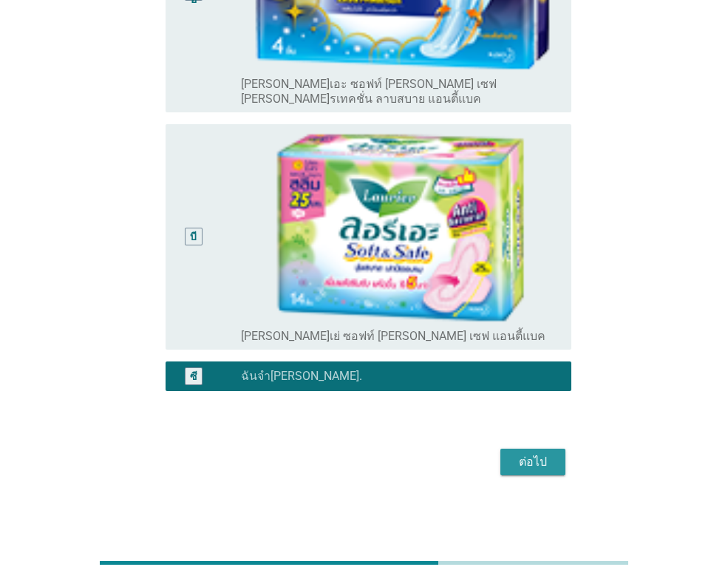
click at [517, 457] on div "ต่อไป" at bounding box center [532, 462] width 41 height 18
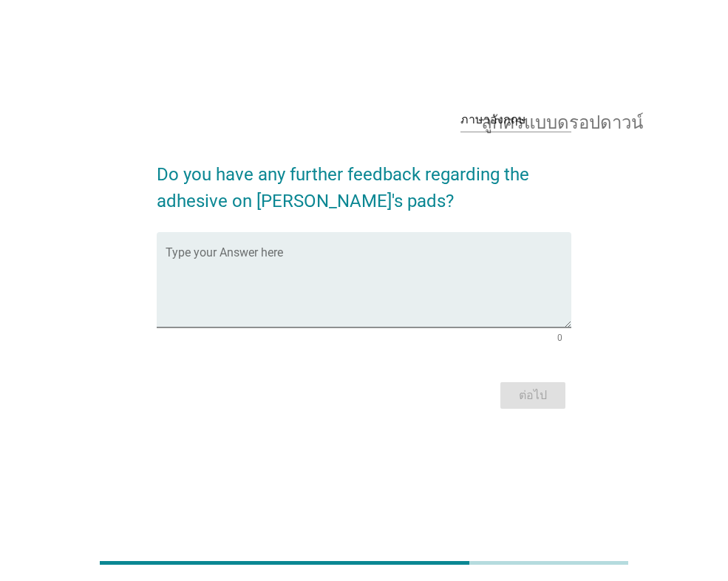
scroll to position [0, 0]
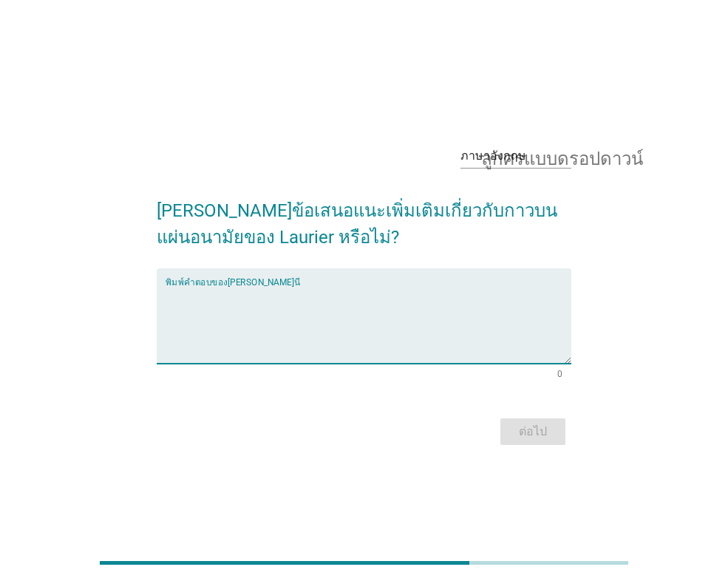
click at [213, 344] on textarea "พิมพ์คำตอบของคุณที่นี่" at bounding box center [369, 325] width 406 height 78
type textarea "f"
type textarea "ดึงออกยาก"
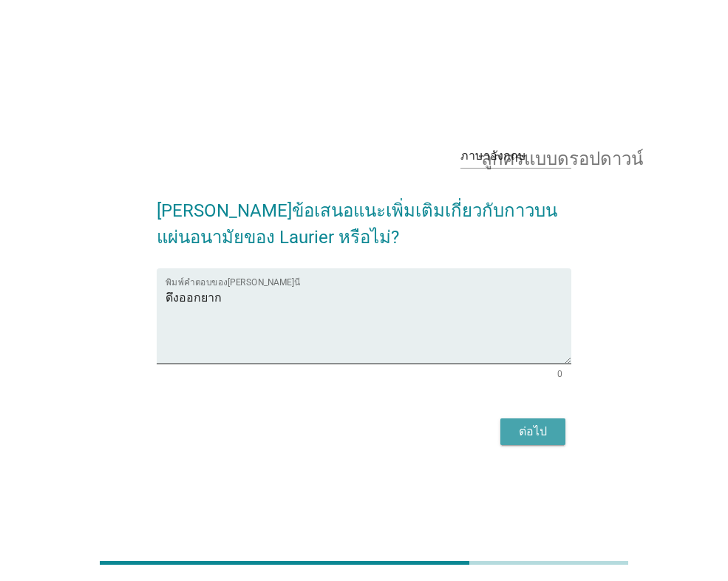
click at [528, 434] on font "ต่อไป" at bounding box center [533, 431] width 28 height 14
